Goal: Task Accomplishment & Management: Use online tool/utility

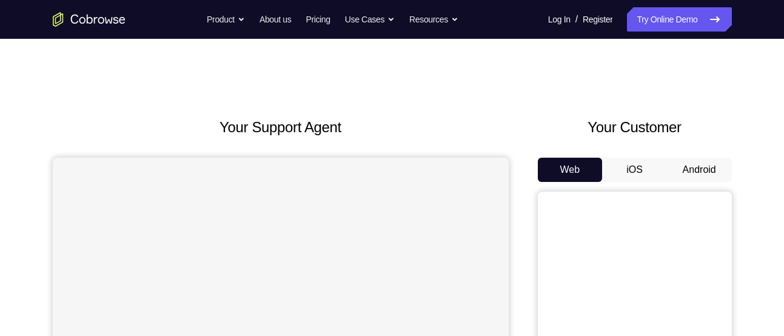
click at [682, 176] on button "Android" at bounding box center [699, 170] width 65 height 24
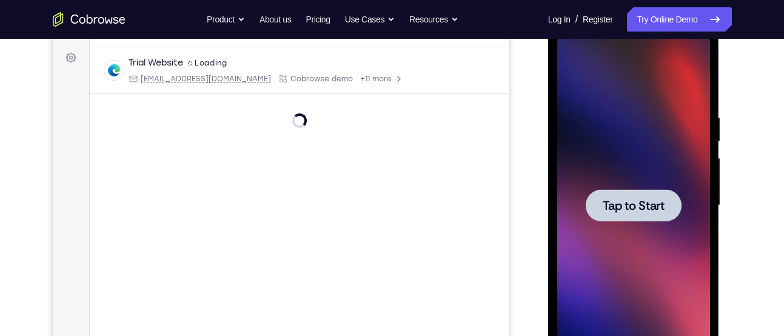
click at [638, 199] on span "Tap to Start" at bounding box center [633, 205] width 62 height 12
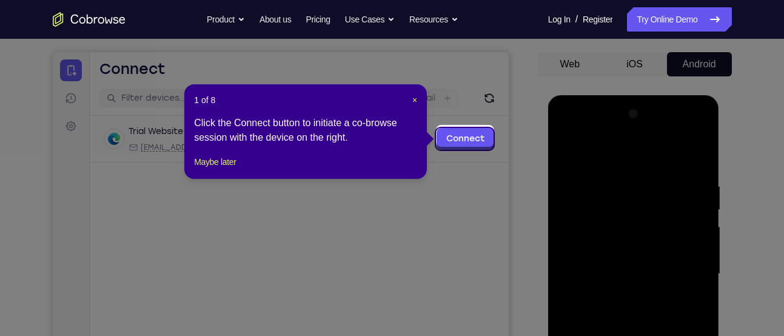
scroll to position [104, 0]
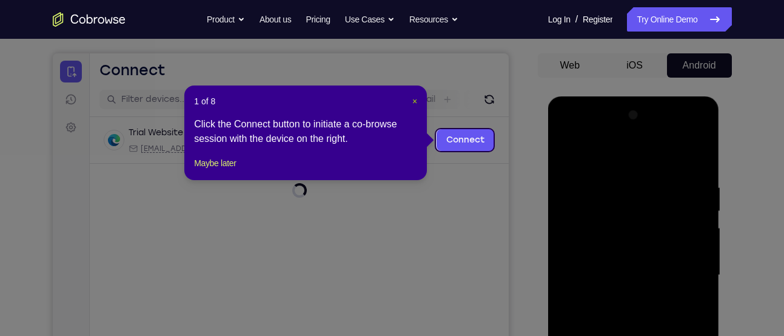
click at [415, 98] on span "×" at bounding box center [414, 101] width 5 height 10
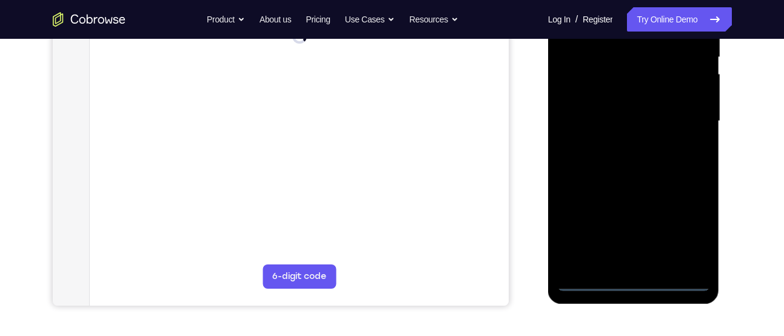
scroll to position [259, 0]
click at [632, 282] on div at bounding box center [633, 120] width 153 height 339
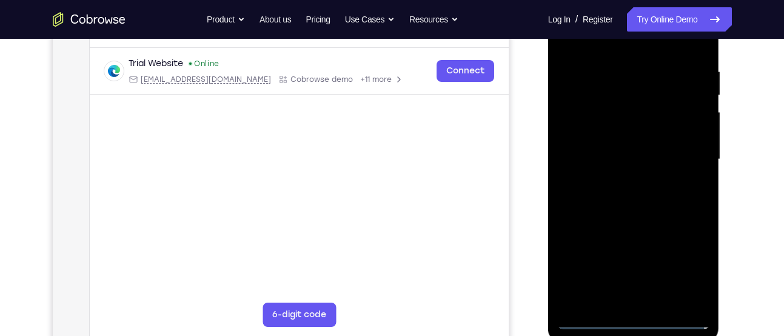
scroll to position [218, 0]
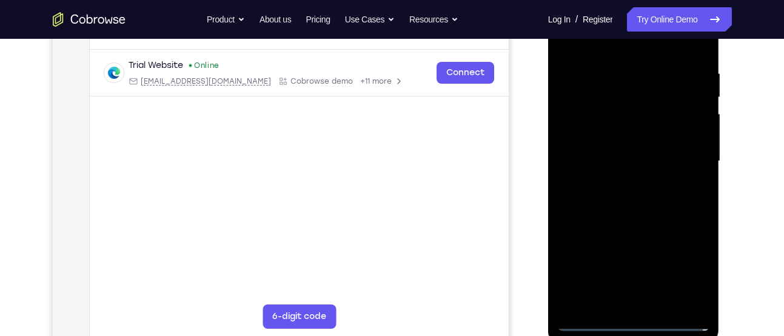
click at [625, 301] on div at bounding box center [633, 161] width 153 height 339
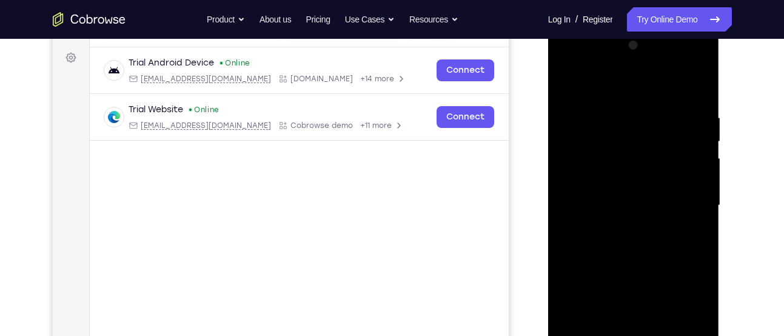
scroll to position [179, 0]
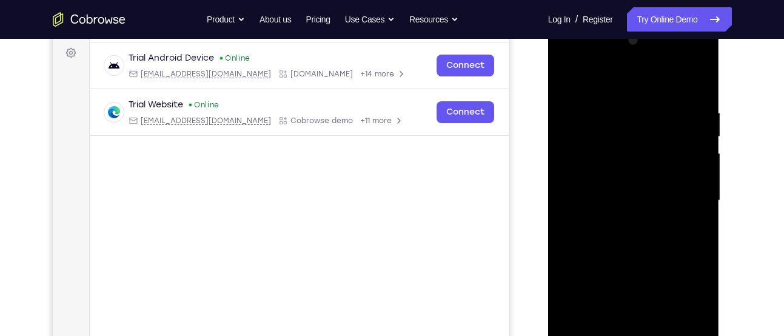
click at [618, 294] on div at bounding box center [633, 200] width 153 height 339
click at [570, 296] on div at bounding box center [633, 200] width 153 height 339
click at [621, 321] on div at bounding box center [633, 200] width 153 height 339
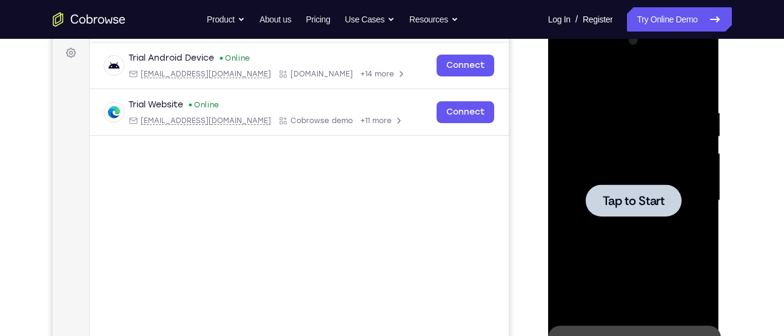
click at [621, 195] on span "Tap to Start" at bounding box center [633, 201] width 62 height 12
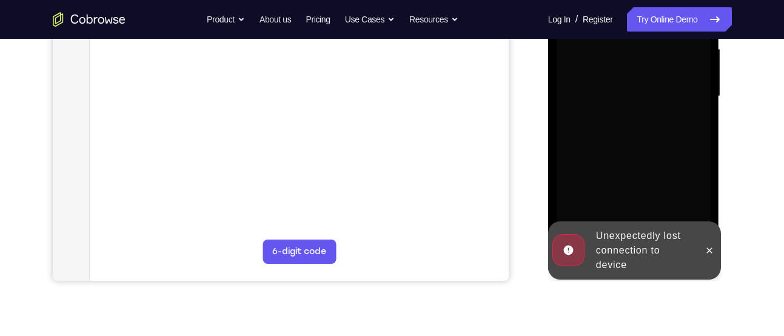
scroll to position [269, 0]
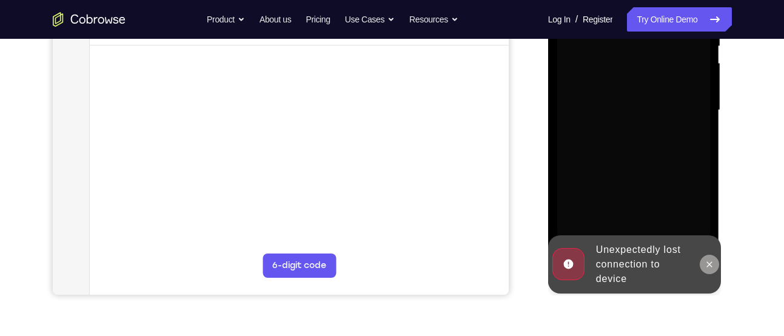
click at [710, 259] on icon at bounding box center [709, 264] width 10 height 10
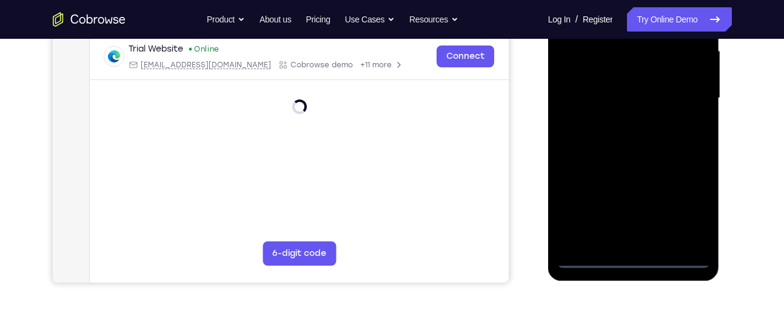
scroll to position [289, 0]
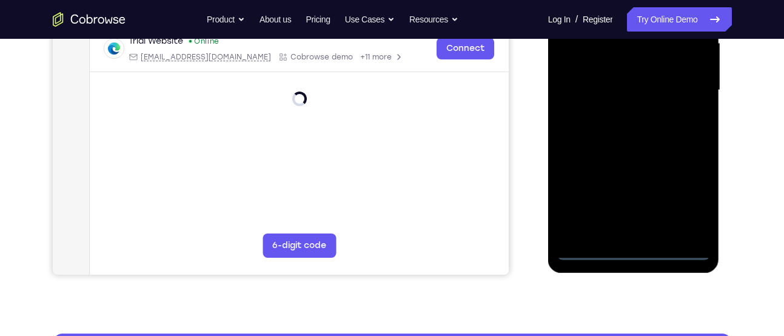
click at [631, 251] on div at bounding box center [633, 90] width 153 height 339
click at [624, 226] on div at bounding box center [633, 90] width 153 height 339
click at [606, 227] on div at bounding box center [633, 90] width 153 height 339
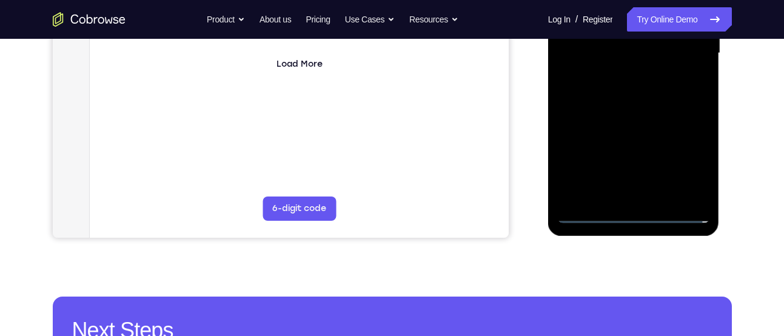
scroll to position [327, 0]
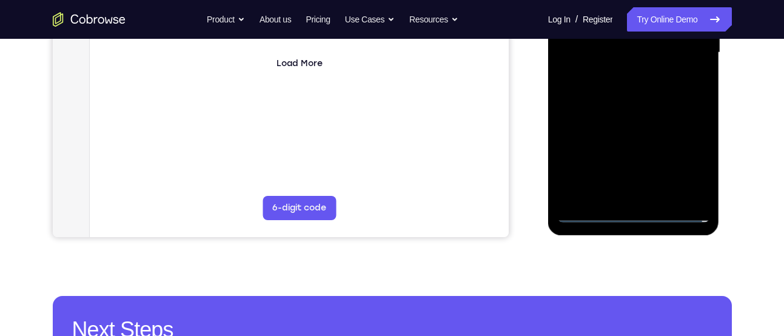
click at [602, 187] on div at bounding box center [633, 52] width 153 height 339
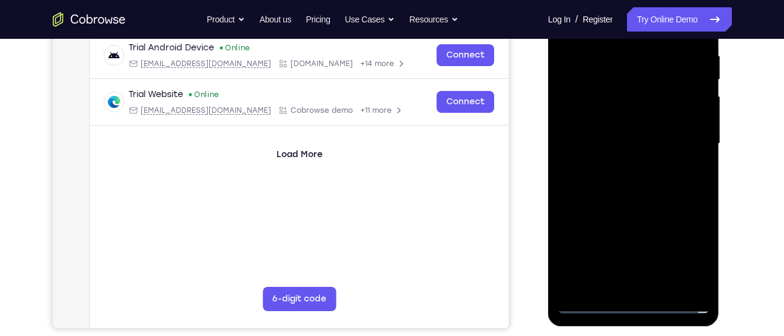
scroll to position [236, 0]
click at [617, 239] on div at bounding box center [633, 142] width 153 height 339
click at [573, 239] on div at bounding box center [633, 142] width 153 height 339
click at [613, 259] on div at bounding box center [633, 142] width 153 height 339
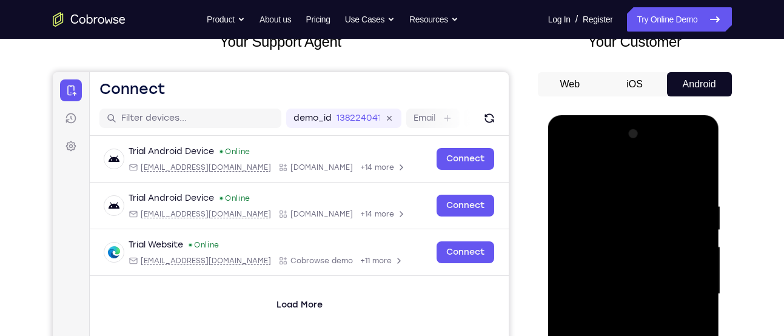
scroll to position [85, 0]
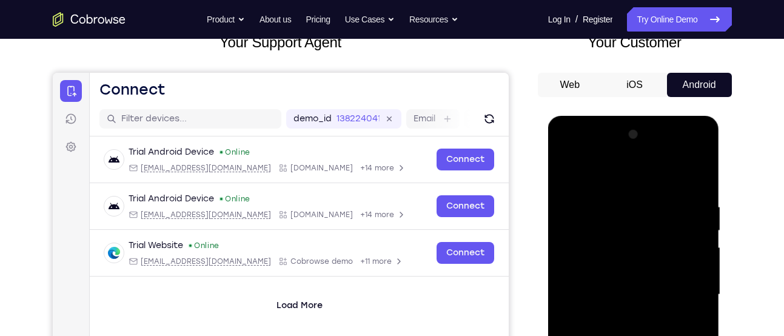
click at [622, 227] on div at bounding box center [633, 294] width 153 height 339
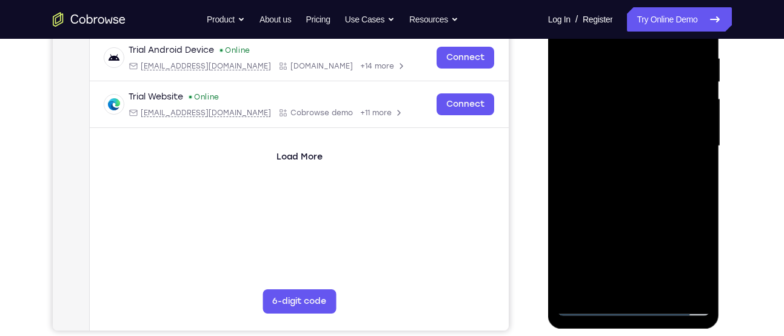
scroll to position [235, 0]
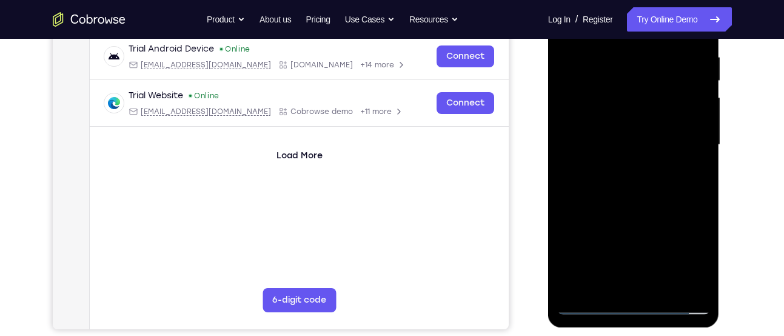
click at [706, 285] on div at bounding box center [633, 144] width 153 height 339
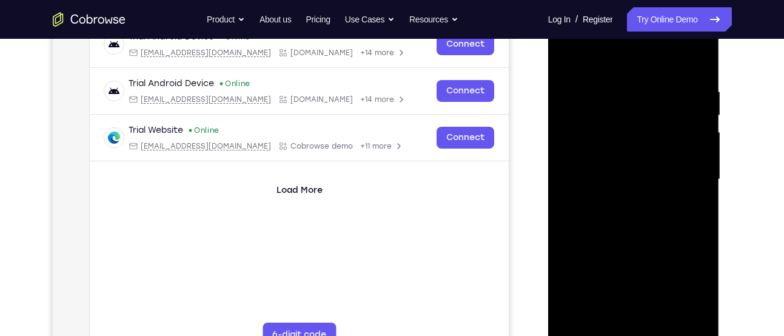
scroll to position [202, 0]
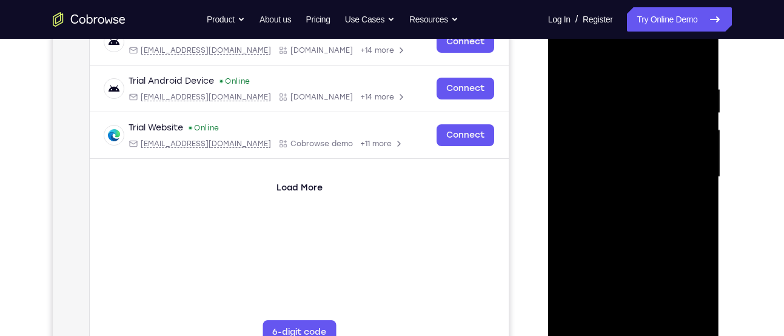
click at [602, 316] on div at bounding box center [633, 176] width 153 height 339
click at [618, 270] on div at bounding box center [633, 176] width 153 height 339
click at [567, 272] on div at bounding box center [633, 176] width 153 height 339
click at [622, 291] on div at bounding box center [633, 176] width 153 height 339
click at [596, 249] on div at bounding box center [633, 176] width 153 height 339
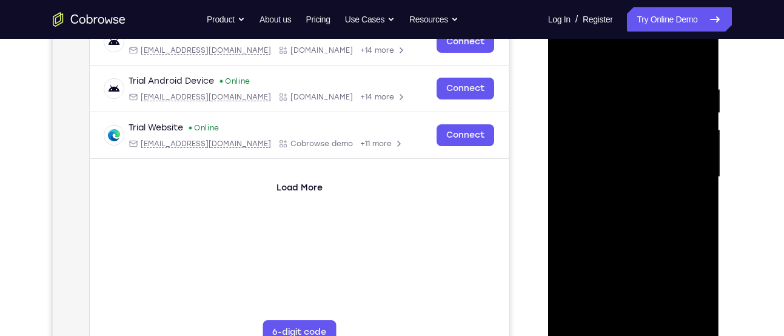
click at [697, 308] on div at bounding box center [633, 176] width 153 height 339
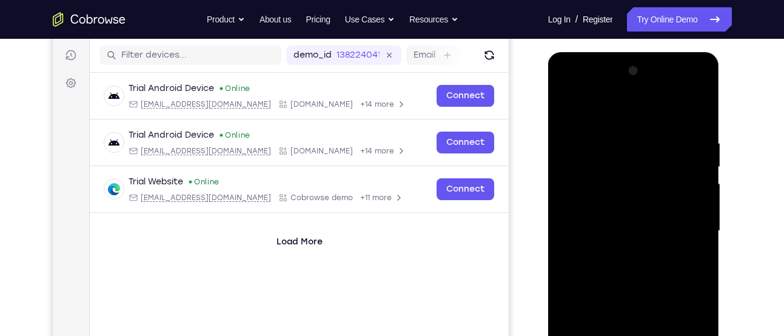
scroll to position [148, 0]
click at [574, 197] on div at bounding box center [633, 231] width 153 height 339
click at [602, 232] on div at bounding box center [633, 231] width 153 height 339
click at [594, 213] on div at bounding box center [633, 231] width 153 height 339
click at [604, 243] on div at bounding box center [633, 231] width 153 height 339
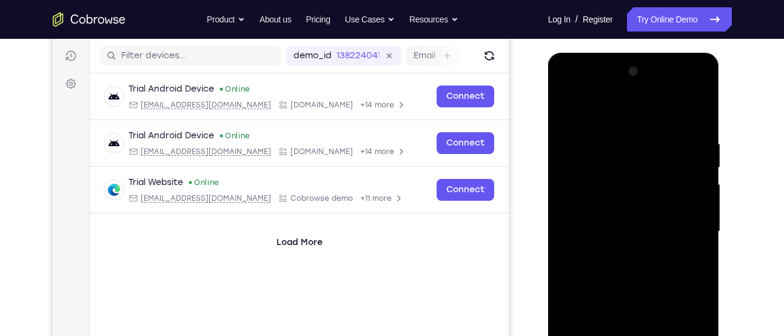
click at [636, 259] on div at bounding box center [633, 231] width 153 height 339
click at [622, 189] on div at bounding box center [633, 231] width 153 height 339
click at [627, 244] on div at bounding box center [633, 231] width 153 height 339
click at [633, 259] on div at bounding box center [633, 231] width 153 height 339
click at [632, 262] on div at bounding box center [633, 231] width 153 height 339
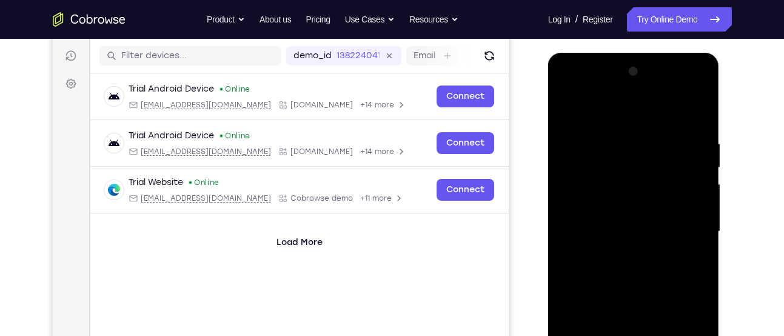
click at [631, 261] on div at bounding box center [633, 231] width 153 height 339
click at [629, 220] on div at bounding box center [633, 231] width 153 height 339
click at [692, 220] on div at bounding box center [633, 231] width 153 height 339
click at [632, 245] on div at bounding box center [633, 231] width 153 height 339
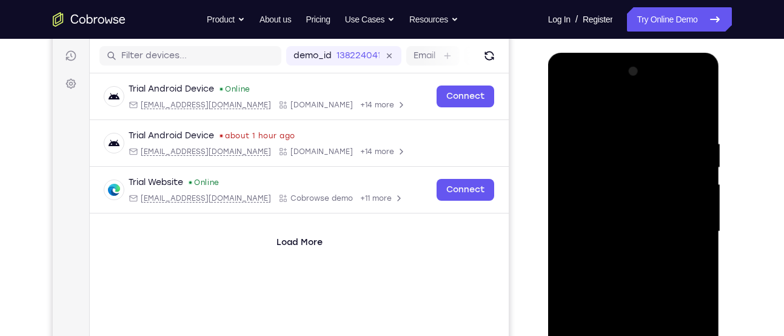
click at [649, 258] on div at bounding box center [633, 231] width 153 height 339
click at [613, 196] on div at bounding box center [633, 231] width 153 height 339
click at [616, 180] on div at bounding box center [633, 231] width 153 height 339
click at [625, 243] on div at bounding box center [633, 231] width 153 height 339
click at [637, 259] on div at bounding box center [633, 231] width 153 height 339
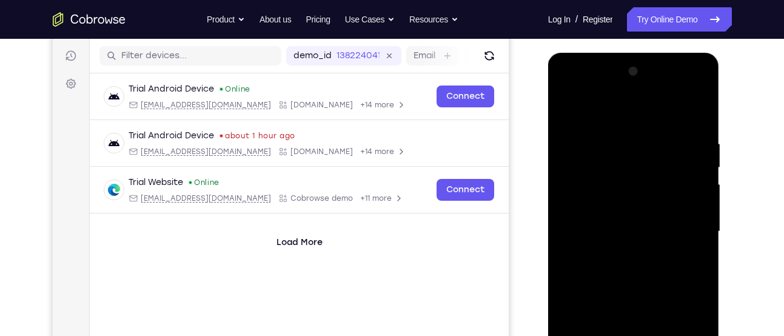
click at [613, 221] on div at bounding box center [633, 231] width 153 height 339
click at [636, 245] on div at bounding box center [633, 231] width 153 height 339
click at [633, 263] on div at bounding box center [633, 231] width 153 height 339
click at [632, 194] on div at bounding box center [633, 231] width 153 height 339
click at [633, 240] on div at bounding box center [633, 231] width 153 height 339
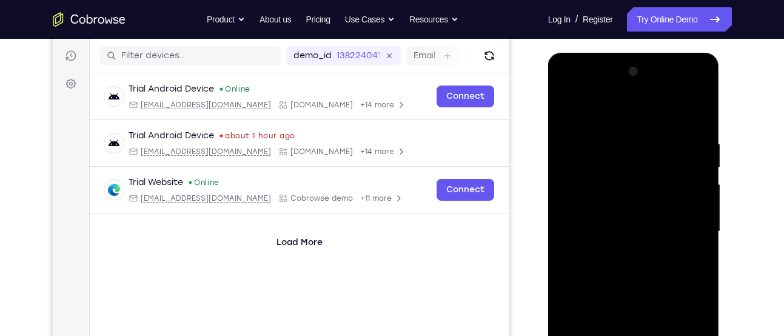
click at [625, 265] on div at bounding box center [633, 231] width 153 height 339
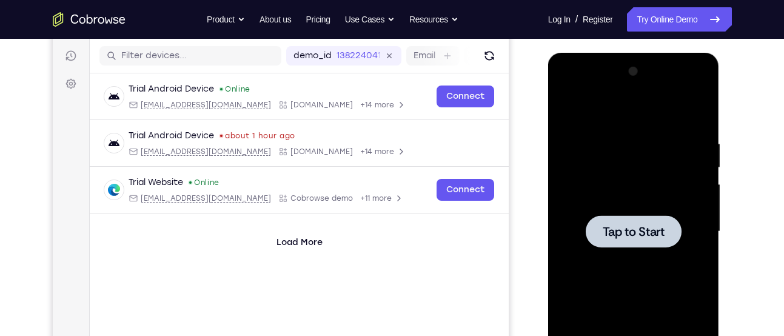
click at [632, 230] on span "Tap to Start" at bounding box center [633, 231] width 62 height 12
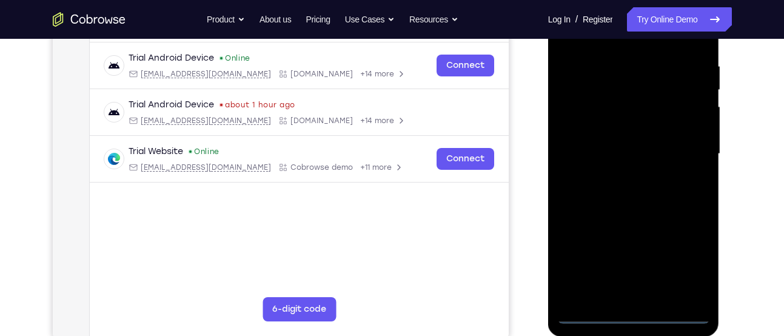
scroll to position [226, 0]
click at [638, 309] on div at bounding box center [633, 153] width 153 height 339
click at [633, 313] on div at bounding box center [633, 153] width 153 height 339
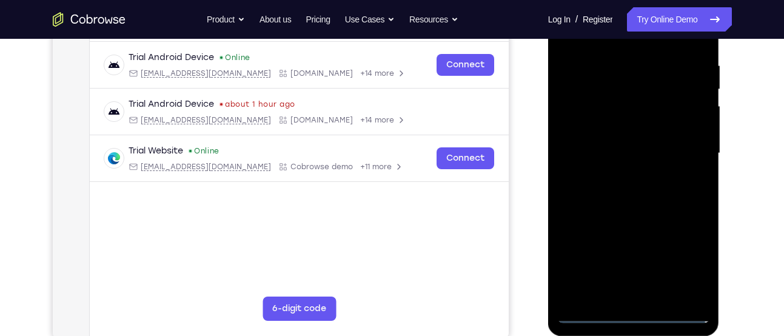
scroll to position [262, 0]
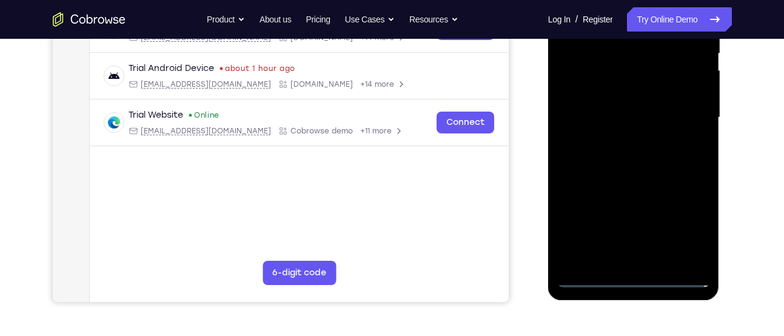
click at [635, 278] on div at bounding box center [633, 117] width 153 height 339
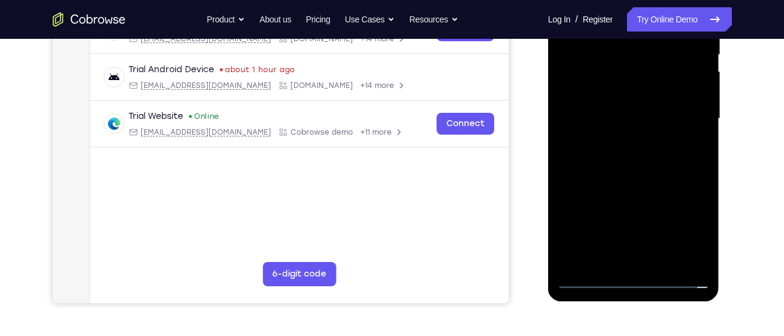
scroll to position [267, 0]
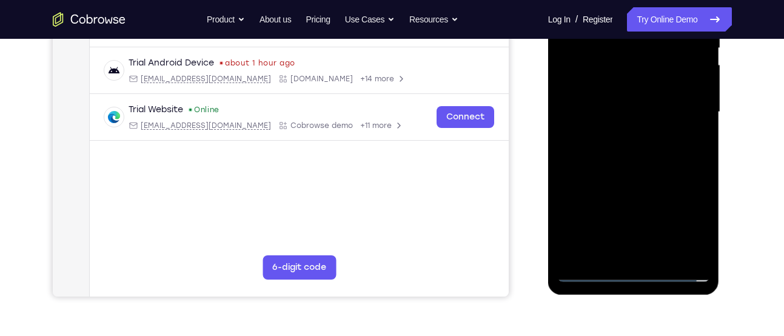
click at [592, 275] on div at bounding box center [633, 111] width 153 height 339
click at [614, 55] on div at bounding box center [633, 111] width 153 height 339
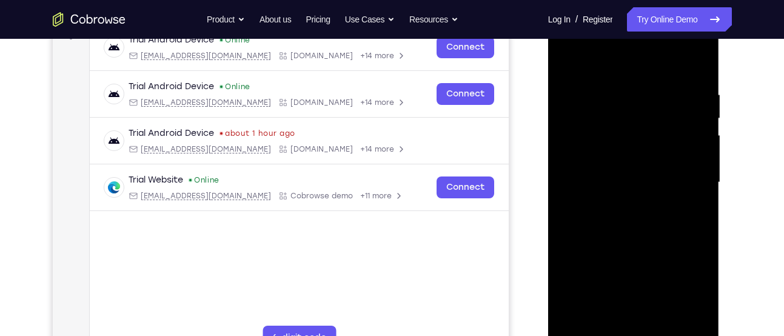
scroll to position [196, 0]
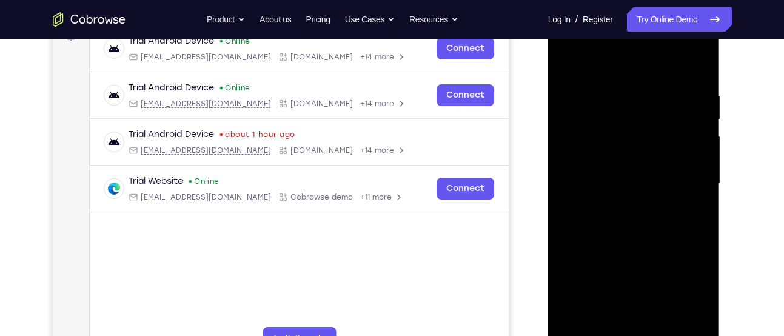
click at [630, 139] on div at bounding box center [633, 183] width 153 height 339
click at [684, 104] on div at bounding box center [633, 183] width 153 height 339
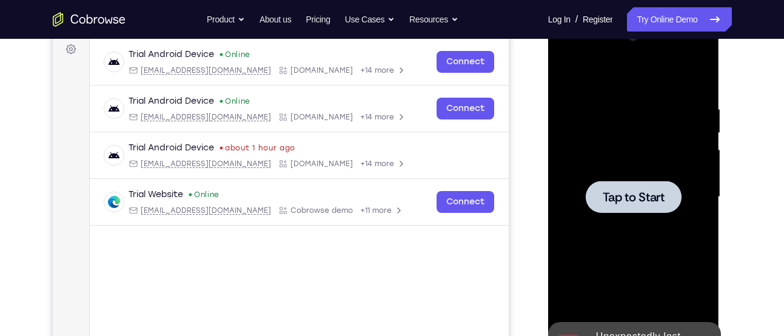
scroll to position [185, 0]
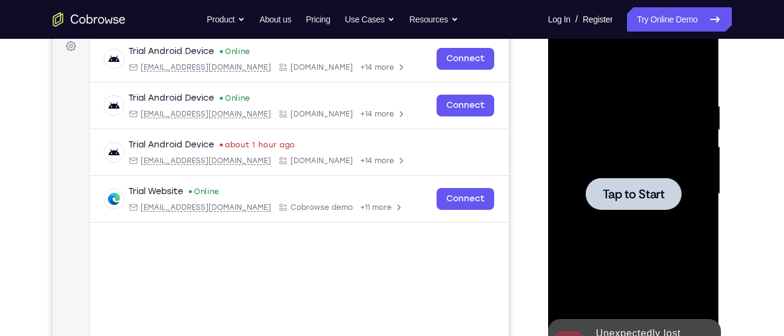
click at [630, 188] on span "Tap to Start" at bounding box center [633, 194] width 62 height 12
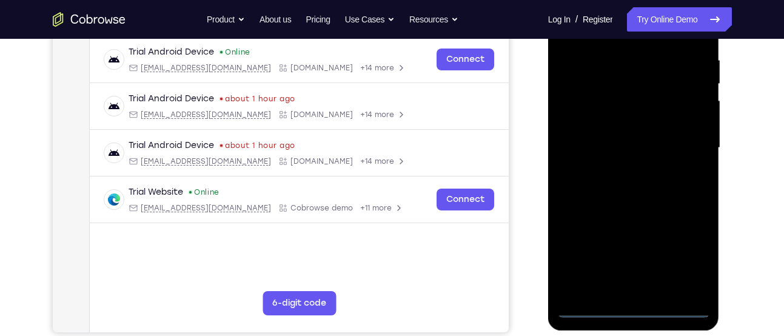
scroll to position [235, 0]
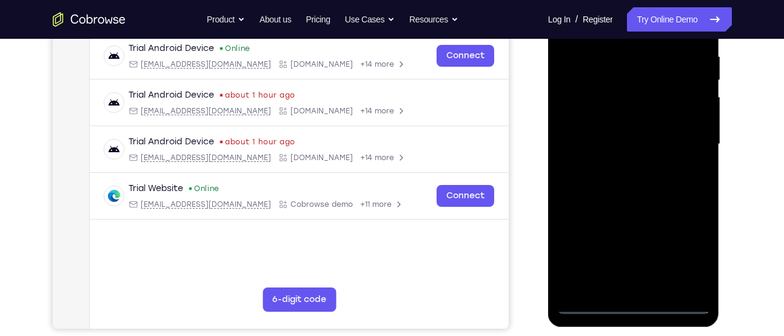
click at [634, 299] on div at bounding box center [633, 144] width 153 height 339
click at [632, 304] on div at bounding box center [633, 144] width 153 height 339
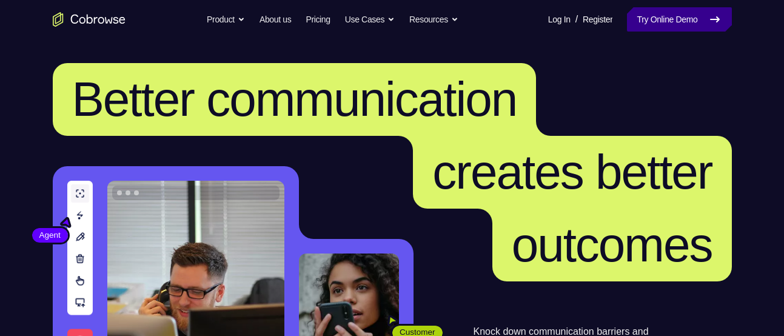
click at [653, 19] on link "Try Online Demo" at bounding box center [679, 19] width 104 height 24
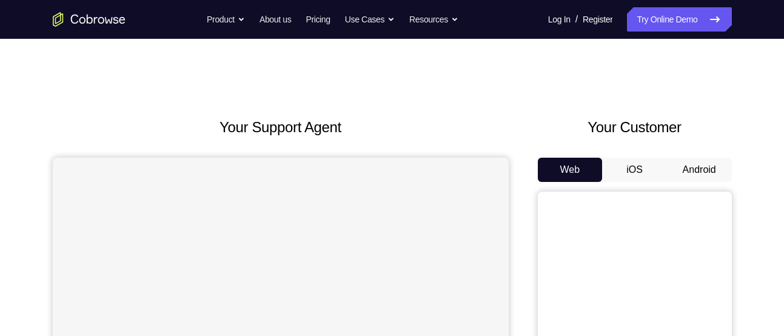
scroll to position [6, 0]
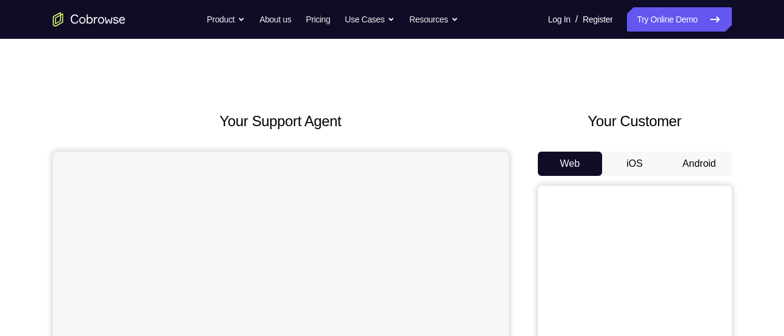
click at [684, 161] on button "Android" at bounding box center [699, 164] width 65 height 24
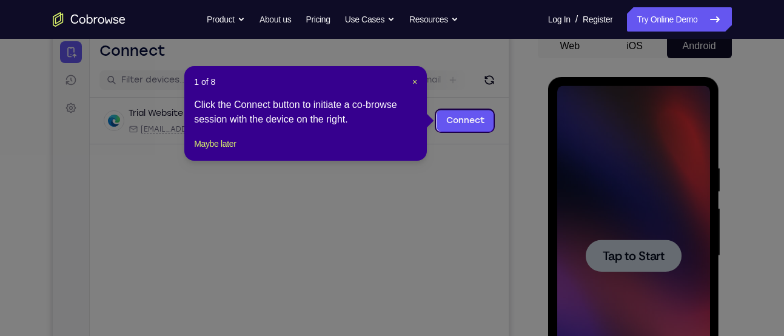
scroll to position [123, 0]
click at [413, 79] on span "×" at bounding box center [414, 83] width 5 height 10
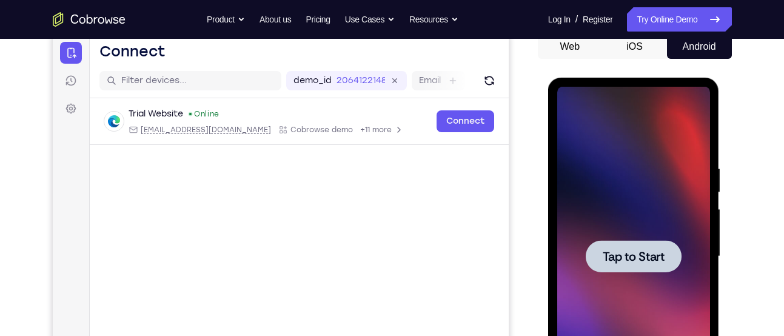
click at [647, 254] on span "Tap to Start" at bounding box center [633, 256] width 62 height 12
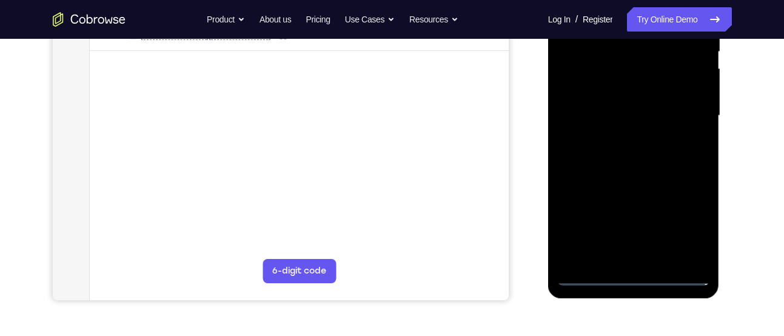
scroll to position [267, 0]
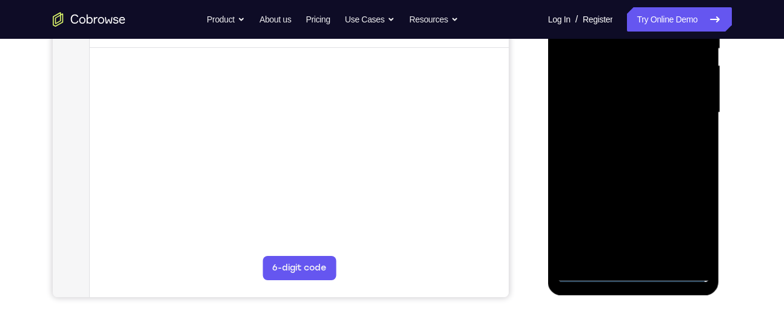
click at [635, 273] on div at bounding box center [633, 112] width 153 height 339
click at [621, 246] on div at bounding box center [633, 112] width 153 height 339
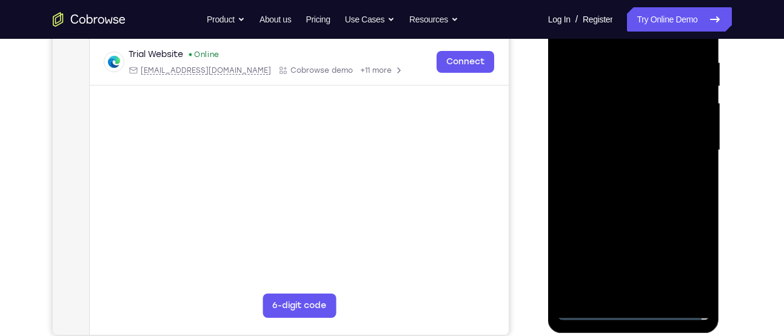
scroll to position [228, 0]
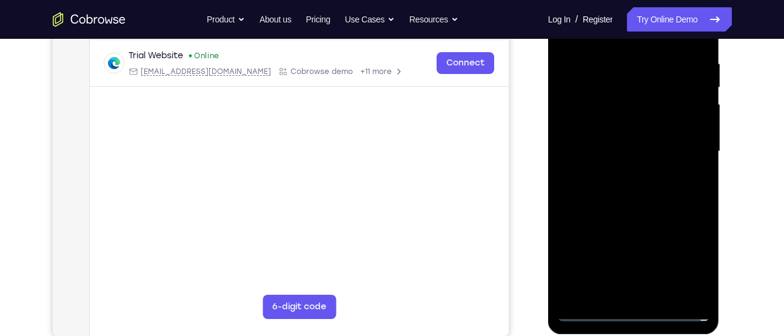
click at [618, 241] on div at bounding box center [633, 151] width 153 height 339
click at [576, 245] on div at bounding box center [633, 151] width 153 height 339
click at [615, 268] on div at bounding box center [633, 151] width 153 height 339
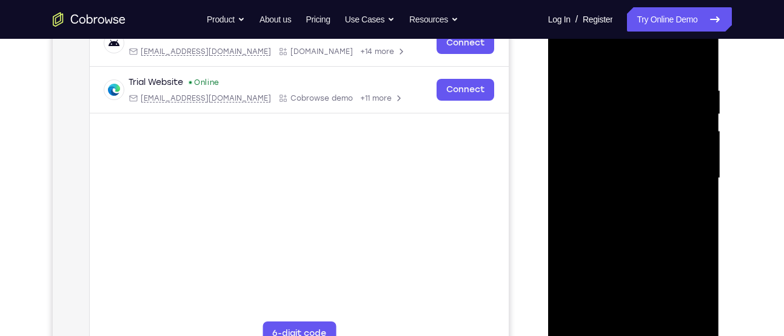
scroll to position [205, 0]
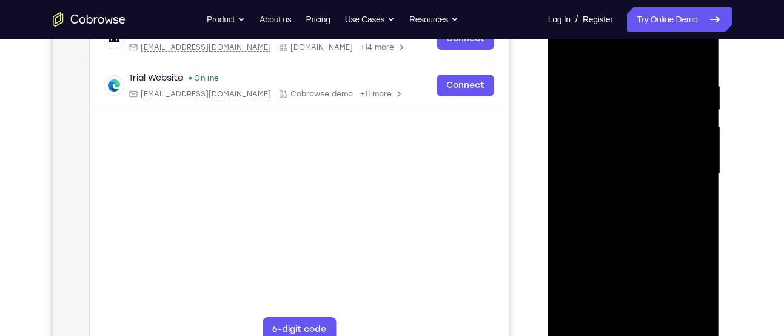
click at [702, 313] on div at bounding box center [633, 173] width 153 height 339
click at [578, 108] on div at bounding box center [633, 173] width 153 height 339
click at [595, 174] on div at bounding box center [633, 173] width 153 height 339
click at [595, 162] on div at bounding box center [633, 173] width 153 height 339
click at [622, 183] on div at bounding box center [633, 173] width 153 height 339
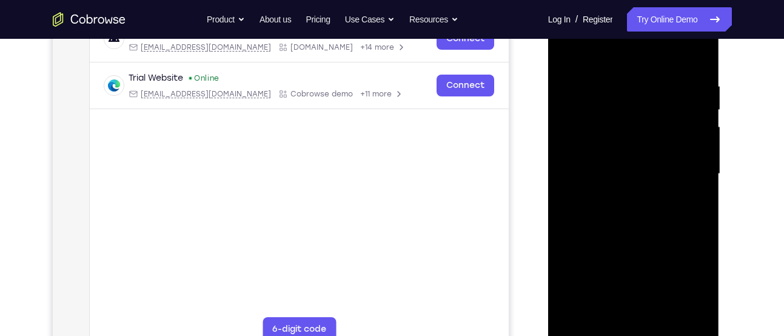
click at [625, 200] on div at bounding box center [633, 173] width 153 height 339
